Goal: Transaction & Acquisition: Book appointment/travel/reservation

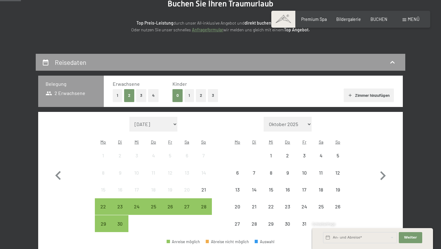
scroll to position [83, 0]
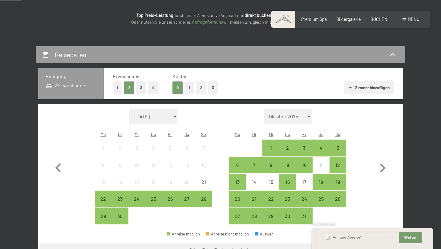
click at [191, 89] on button "1" at bounding box center [189, 88] width 10 height 13
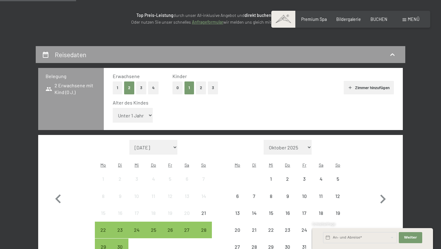
scroll to position [144, 0]
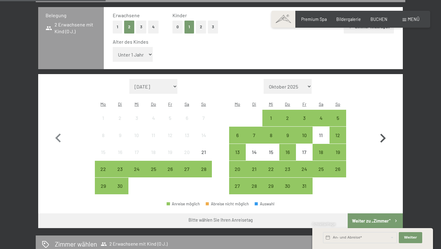
click at [378, 130] on icon "button" at bounding box center [383, 139] width 18 height 18
select select "[DATE]"
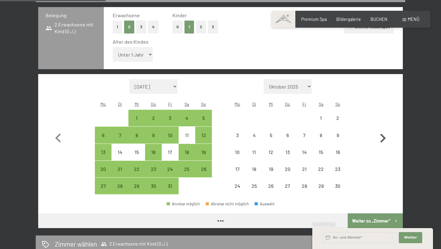
click at [387, 130] on icon "button" at bounding box center [383, 139] width 18 height 18
select select "[DATE]"
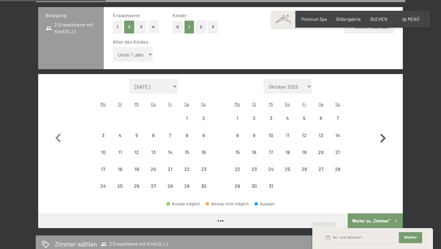
click at [387, 130] on icon "button" at bounding box center [383, 139] width 18 height 18
select select "[DATE]"
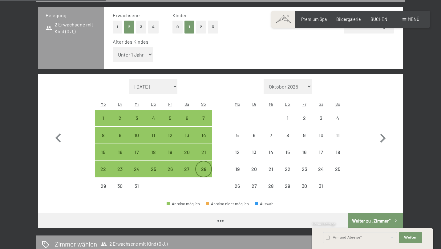
select select "[DATE]"
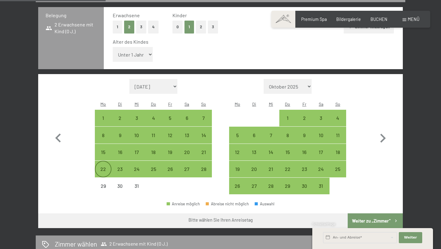
click at [105, 167] on div "22" at bounding box center [102, 174] width 15 height 15
select select "[DATE]"
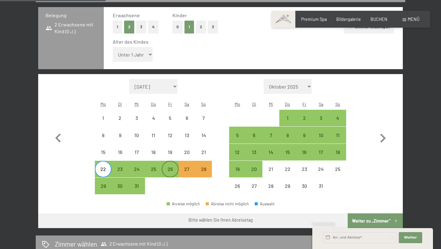
click at [173, 167] on div "26" at bounding box center [169, 174] width 15 height 15
select select "[DATE]"
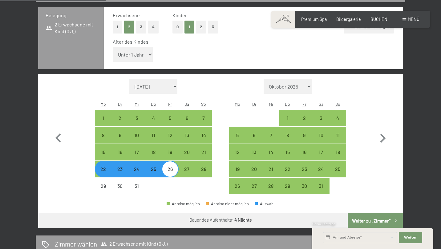
click at [378, 214] on button "Weiter zu „Zimmer“" at bounding box center [375, 221] width 55 height 15
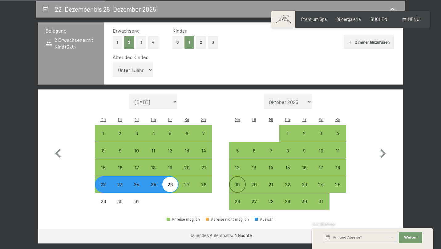
select select "[DATE]"
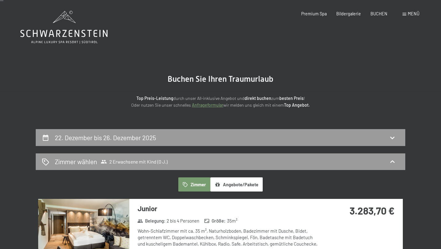
scroll to position [0, 0]
click at [153, 145] on div "22. Dezember bis 26. Dezember 2025" at bounding box center [220, 137] width 369 height 17
select select "[DATE]"
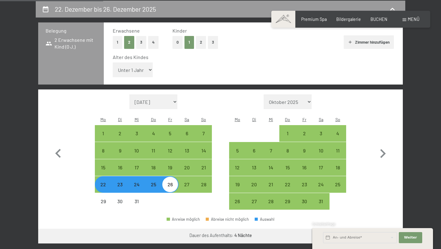
scroll to position [179, 0]
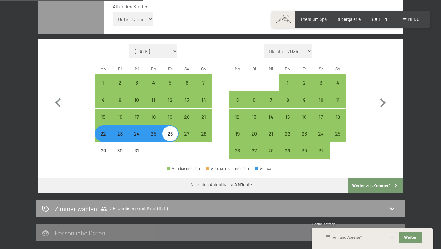
click at [363, 178] on button "Weiter zu „Zimmer“" at bounding box center [375, 185] width 55 height 15
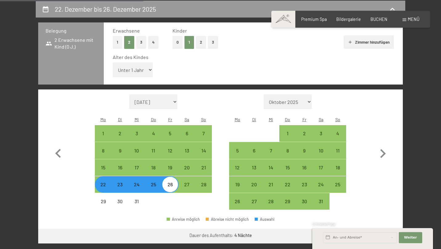
select select "[DATE]"
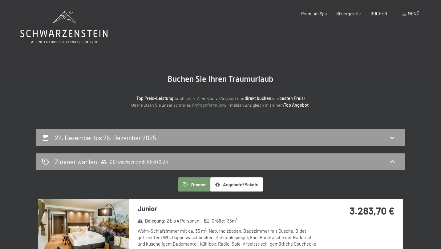
scroll to position [0, 0]
click at [143, 126] on section "Buchen Sie Ihren Traumurlaub Top Preis-Leistung durch unser All-inklusive Angeb…" at bounding box center [220, 91] width 441 height 75
click at [143, 140] on h2 "22. Dezember bis 26. Dezember 2025" at bounding box center [105, 138] width 101 height 8
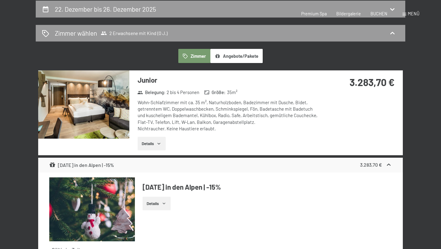
select select "[DATE]"
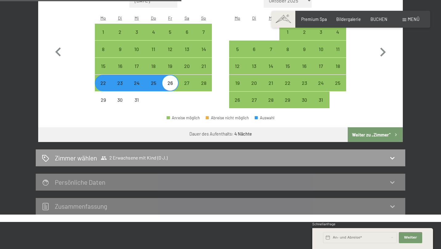
scroll to position [232, 0]
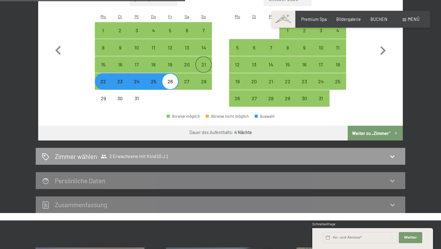
click at [202, 62] on div "21" at bounding box center [203, 69] width 15 height 15
select select "[DATE]"
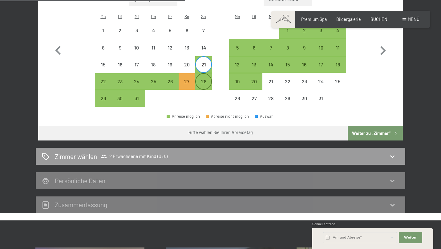
click at [200, 79] on div "28" at bounding box center [203, 86] width 15 height 15
select select "[DATE]"
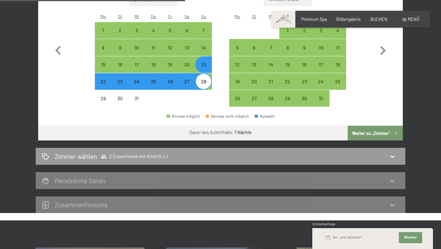
click at [366, 126] on button "Weiter zu „Zimmer“" at bounding box center [375, 133] width 55 height 15
select select "[DATE]"
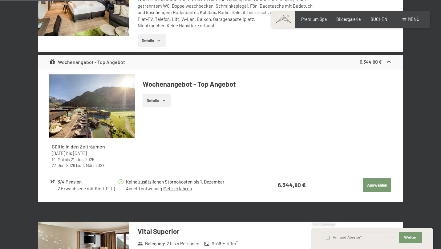
scroll to position [129, 0]
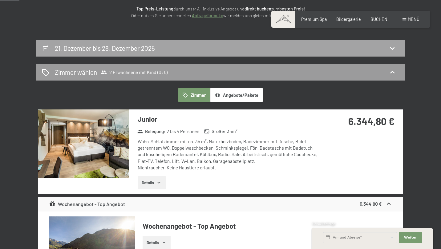
click at [221, 47] on div "21. Dezember bis 28. Dezember 2025" at bounding box center [220, 48] width 357 height 9
select select "[DATE]"
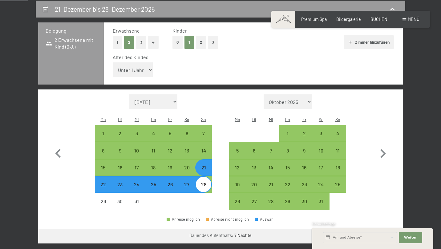
click at [211, 182] on div "28" at bounding box center [203, 189] width 15 height 15
select select "[DATE]"
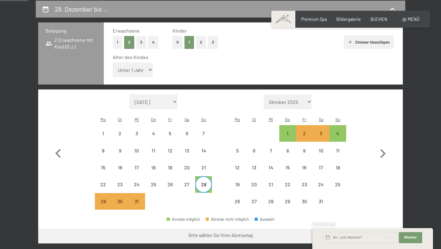
click at [348, 118] on div "Monat/Jahr [DATE] [DATE] [DATE] [DATE] [DATE] [DATE] [PERSON_NAME][DATE] [DATE]…" at bounding box center [220, 153] width 343 height 116
click at [337, 131] on div "4" at bounding box center [337, 138] width 15 height 15
select select "[DATE]"
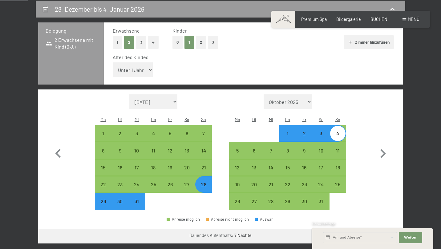
click at [382, 229] on button "Weiter zu „Zimmer“" at bounding box center [375, 236] width 55 height 15
select select "[DATE]"
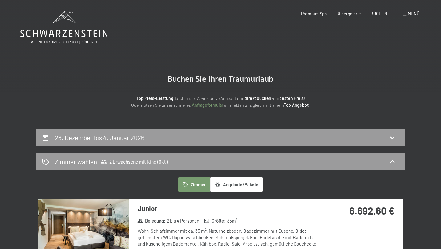
scroll to position [0, 0]
